Goal: Task Accomplishment & Management: Use online tool/utility

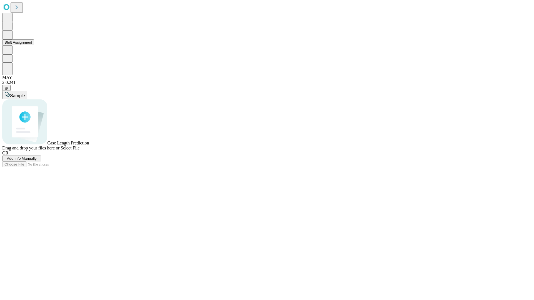
click at [34, 45] on button "Shift Assignment" at bounding box center [18, 42] width 32 height 6
